Goal: Information Seeking & Learning: Find specific fact

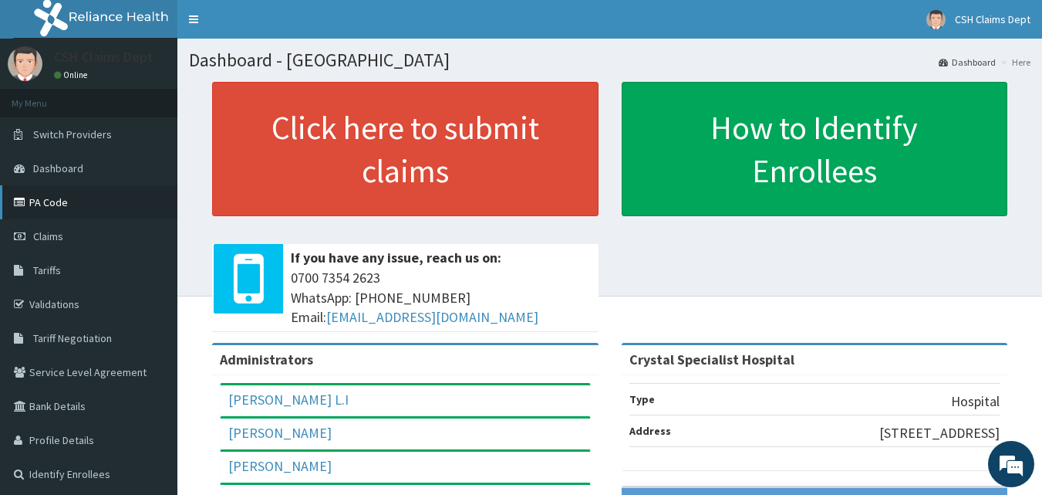
click at [75, 202] on link "PA Code" at bounding box center [88, 202] width 177 height 34
click at [49, 199] on link "PA Code" at bounding box center [88, 202] width 177 height 34
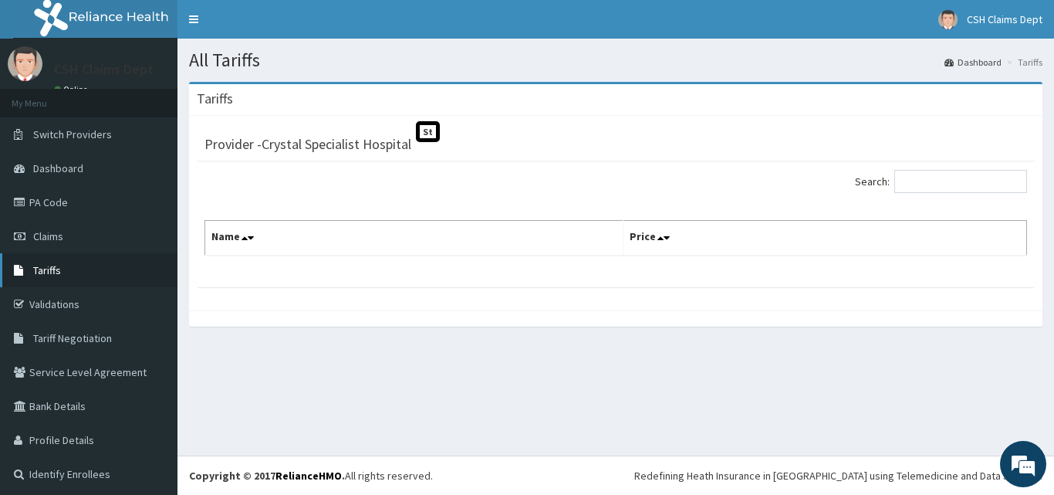
click at [52, 263] on span "Tariffs" at bounding box center [47, 270] width 28 height 14
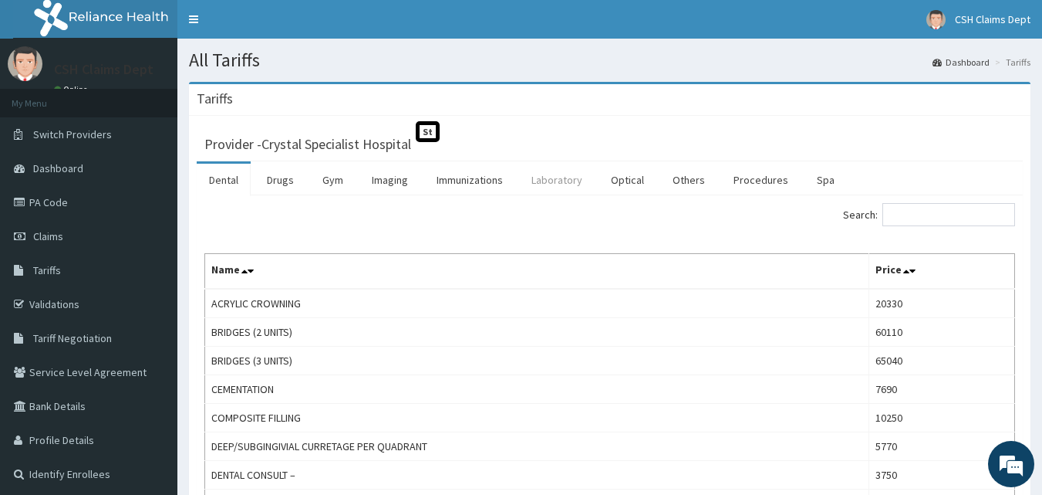
click at [563, 178] on link "Laboratory" at bounding box center [557, 180] width 76 height 32
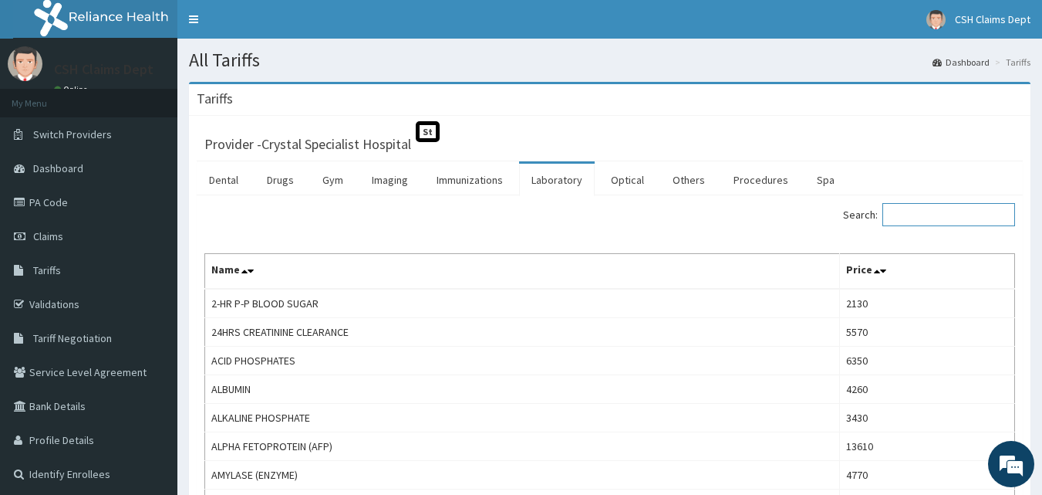
click at [940, 214] on input "Search:" at bounding box center [949, 214] width 133 height 23
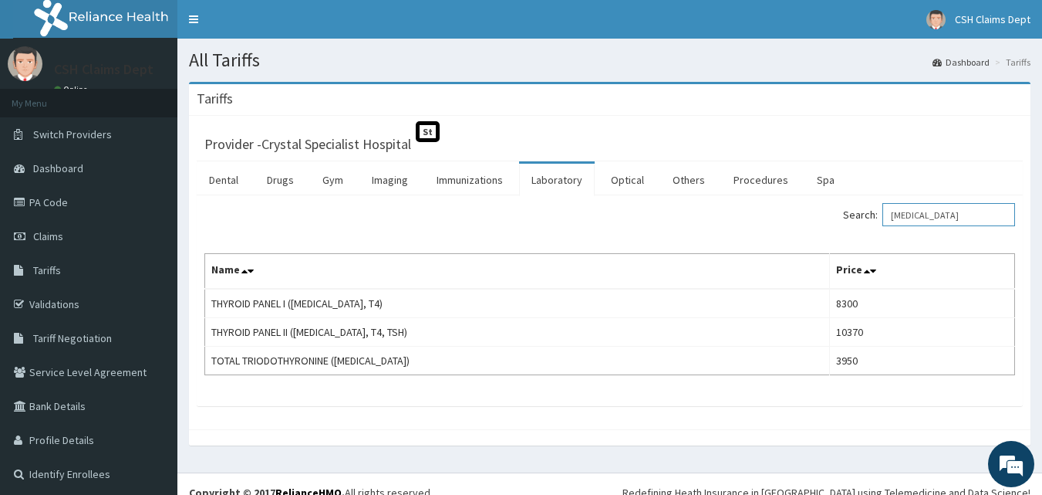
drag, startPoint x: 917, startPoint y: 208, endPoint x: 903, endPoint y: 221, distance: 19.7
click at [903, 221] on input "t3" at bounding box center [949, 214] width 133 height 23
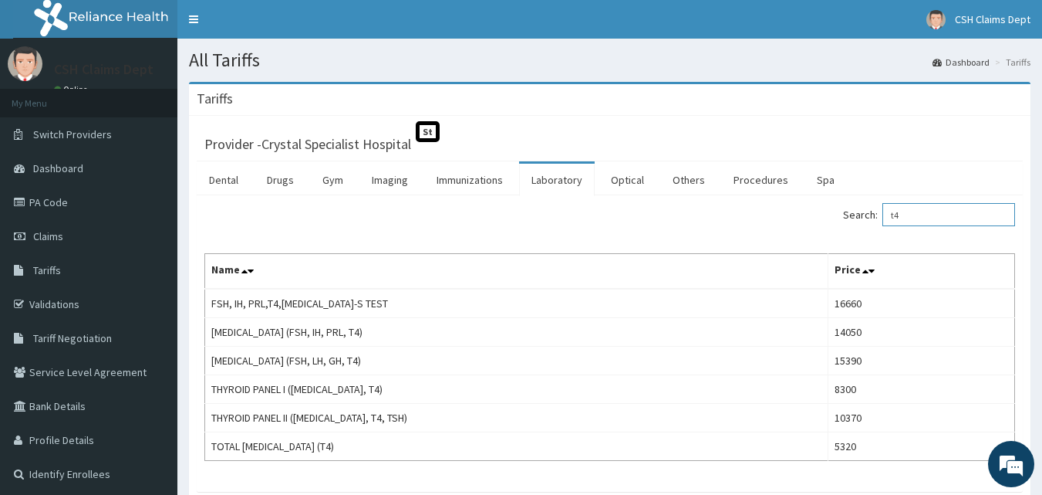
drag, startPoint x: 945, startPoint y: 212, endPoint x: 894, endPoint y: 208, distance: 51.9
click at [894, 208] on label "Search: t4" at bounding box center [929, 214] width 172 height 23
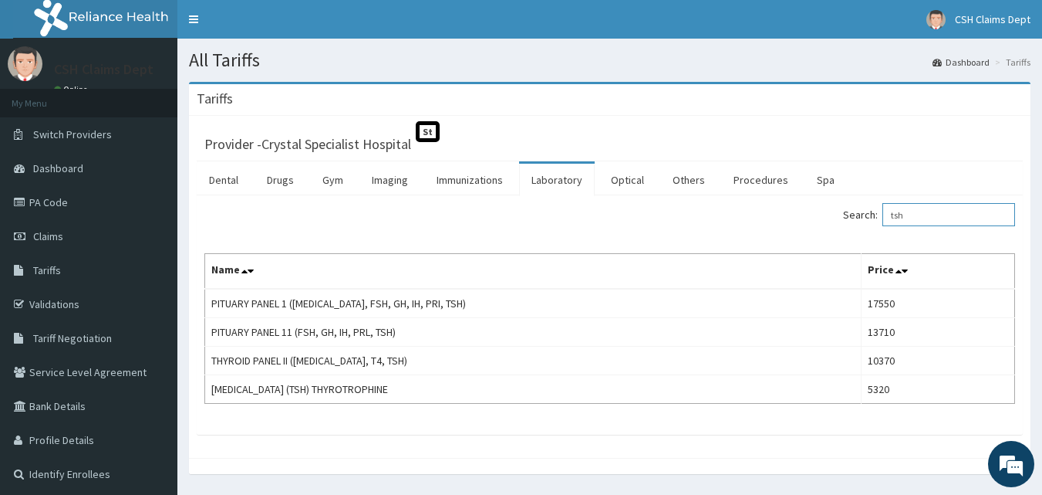
drag, startPoint x: 934, startPoint y: 218, endPoint x: 890, endPoint y: 214, distance: 44.9
click at [890, 214] on label "Search: tsh" at bounding box center [929, 214] width 172 height 23
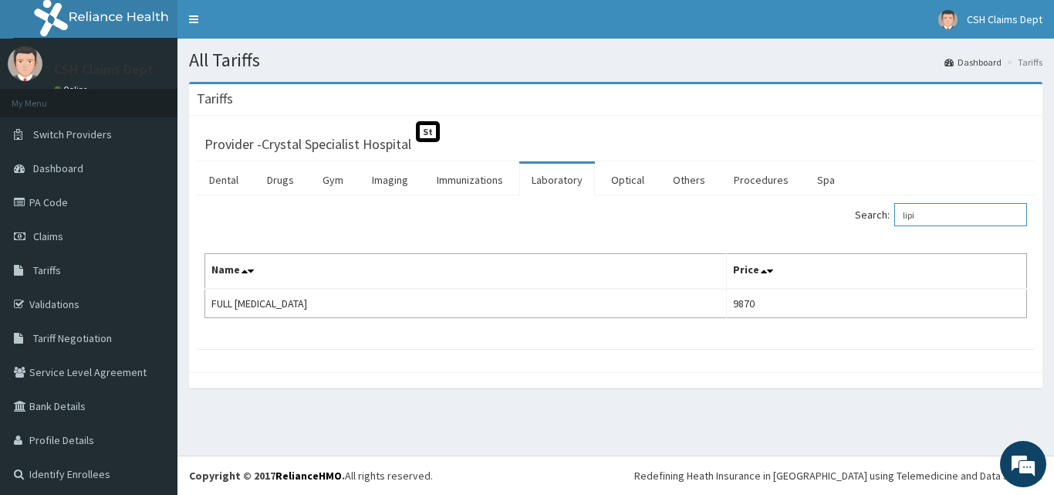
drag, startPoint x: 934, startPoint y: 220, endPoint x: 850, endPoint y: 209, distance: 84.8
click at [850, 209] on div "Search: lipi" at bounding box center [827, 216] width 400 height 27
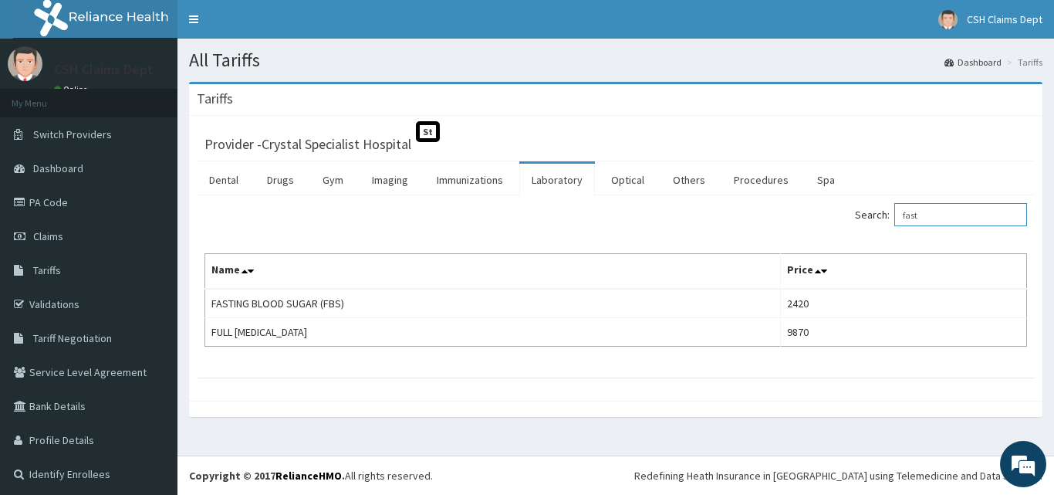
drag, startPoint x: 924, startPoint y: 211, endPoint x: 867, endPoint y: 210, distance: 56.3
click at [867, 210] on label "Search: fast" at bounding box center [941, 214] width 172 height 23
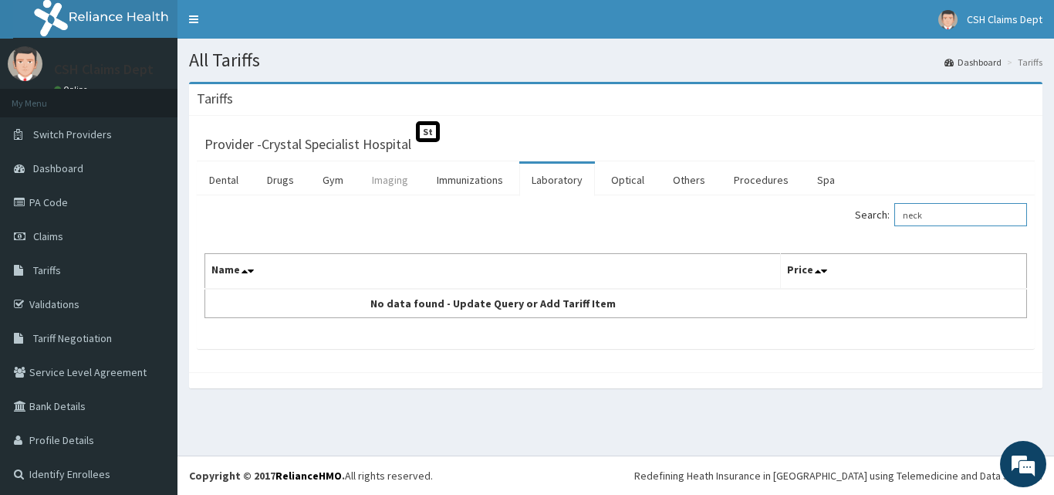
type input "neck"
click at [377, 181] on link "Imaging" at bounding box center [390, 180] width 61 height 32
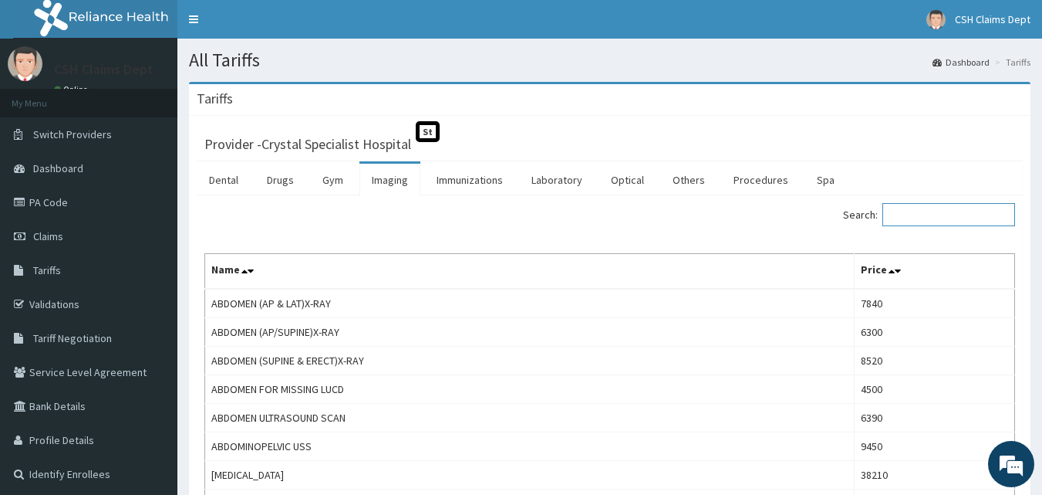
click at [907, 215] on input "Search:" at bounding box center [949, 214] width 133 height 23
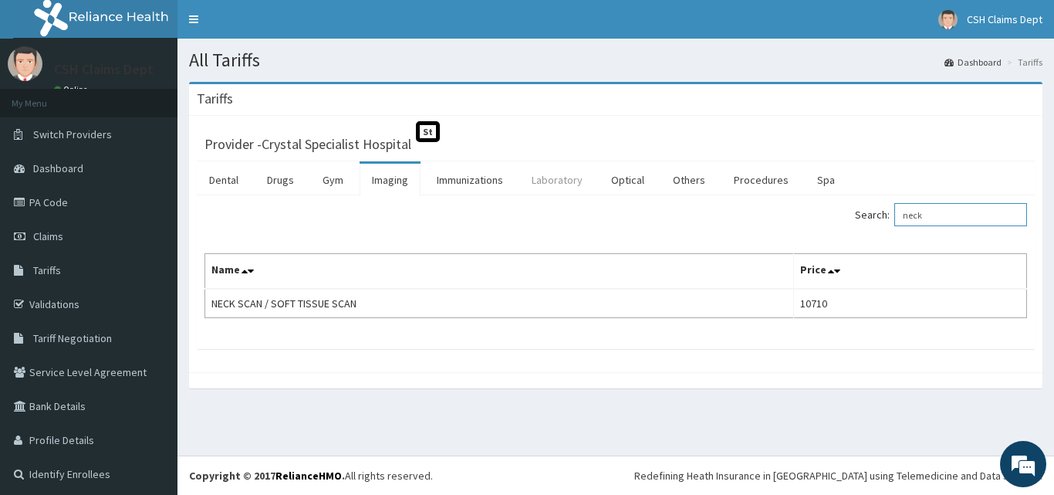
type input "neck"
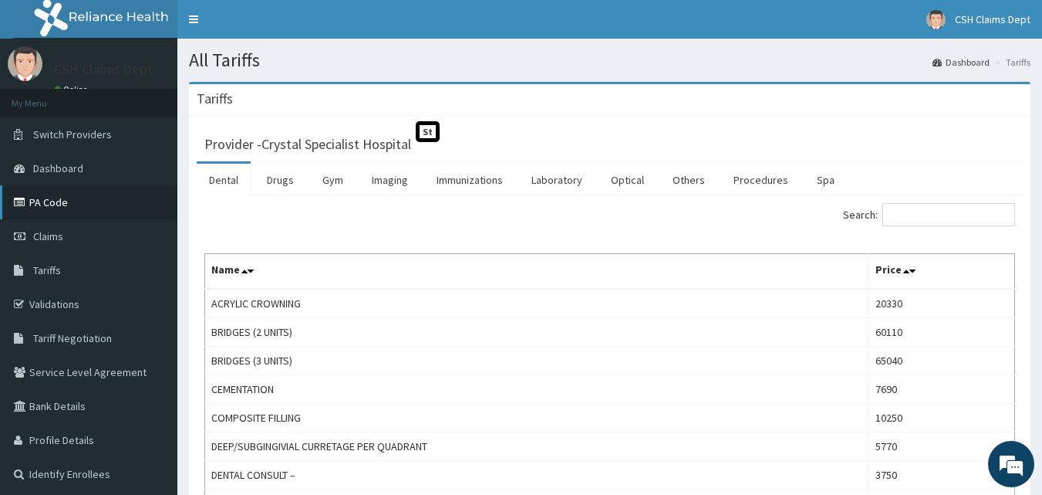
click at [45, 204] on link "PA Code" at bounding box center [88, 202] width 177 height 34
